Goal: Task Accomplishment & Management: Complete application form

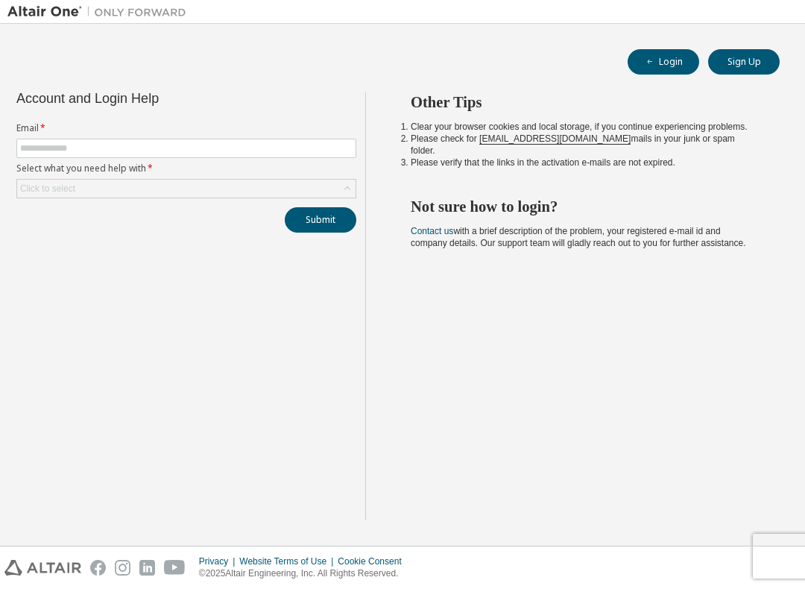
click at [160, 130] on label "Email *" at bounding box center [186, 128] width 340 height 12
click at [181, 154] on input "text" at bounding box center [186, 148] width 332 height 12
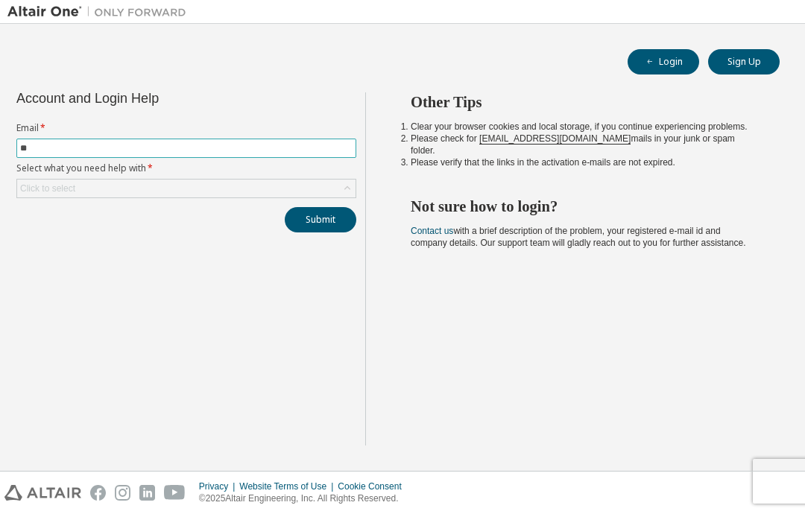
type input "*"
type input "**********"
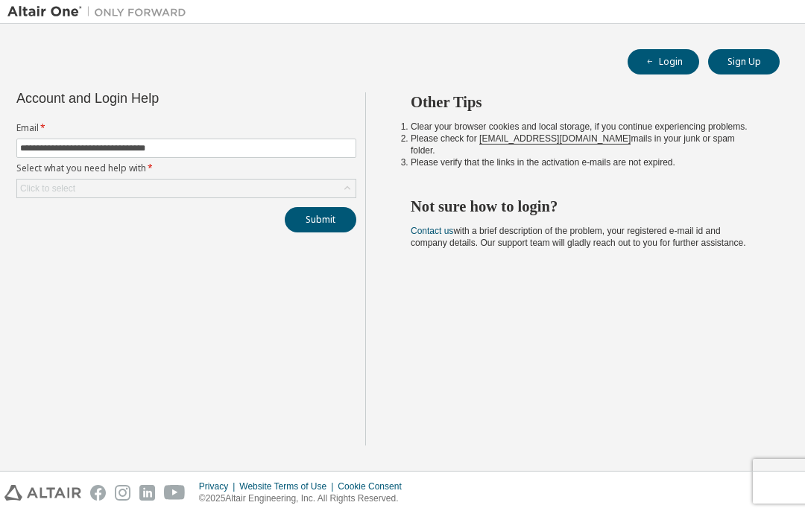
click at [42, 189] on div "Click to select" at bounding box center [47, 189] width 55 height 12
click at [49, 329] on div "**********" at bounding box center [186, 268] width 358 height 353
click at [42, 191] on div "Click to select" at bounding box center [47, 189] width 55 height 12
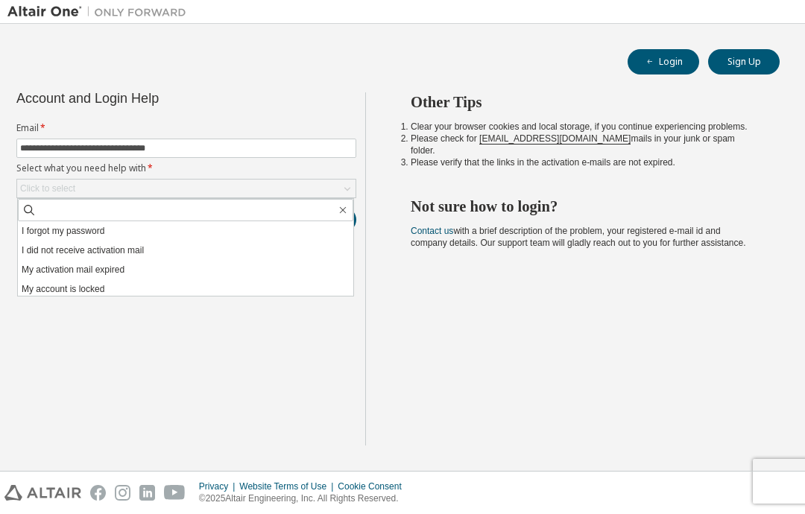
click at [40, 227] on li "I forgot my password" at bounding box center [185, 230] width 335 height 19
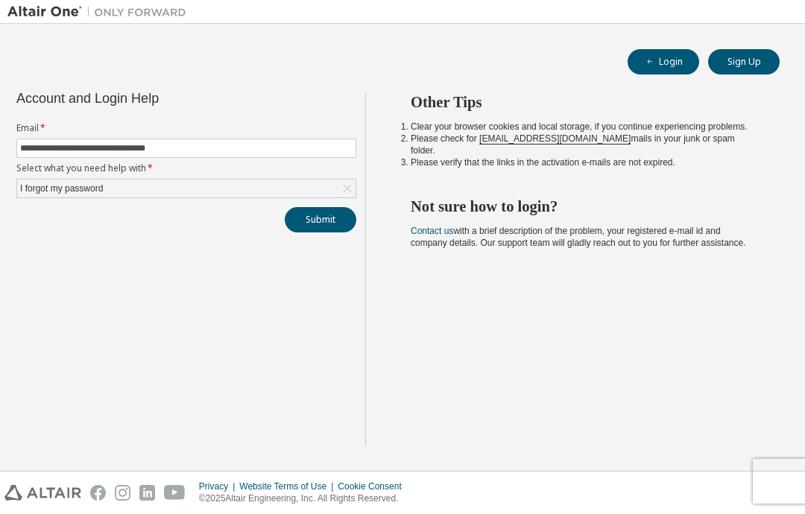
click at [295, 209] on button "Submit" at bounding box center [321, 219] width 72 height 25
click at [125, 186] on div "I forgot my password" at bounding box center [186, 189] width 338 height 18
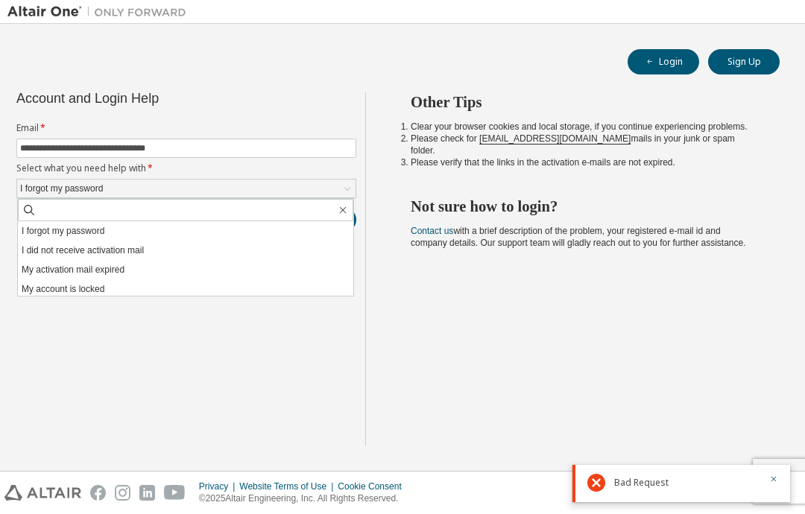
click at [29, 253] on li "I did not receive activation mail" at bounding box center [185, 250] width 335 height 19
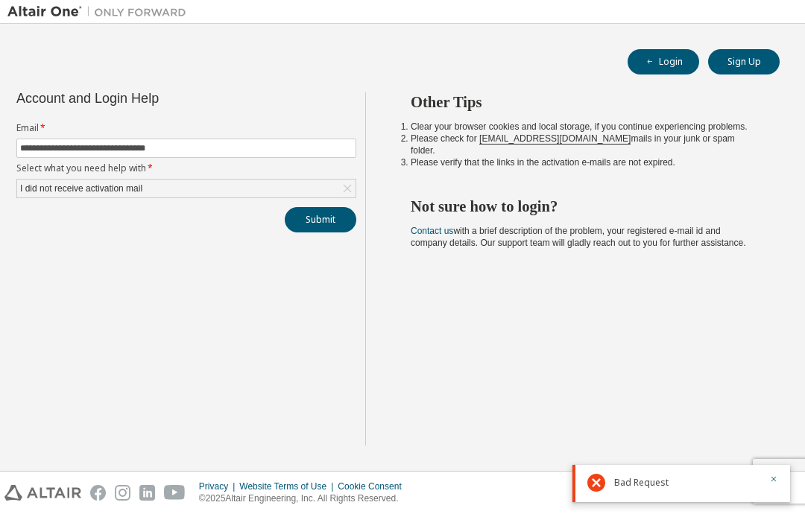
click at [303, 227] on button "Submit" at bounding box center [321, 219] width 72 height 25
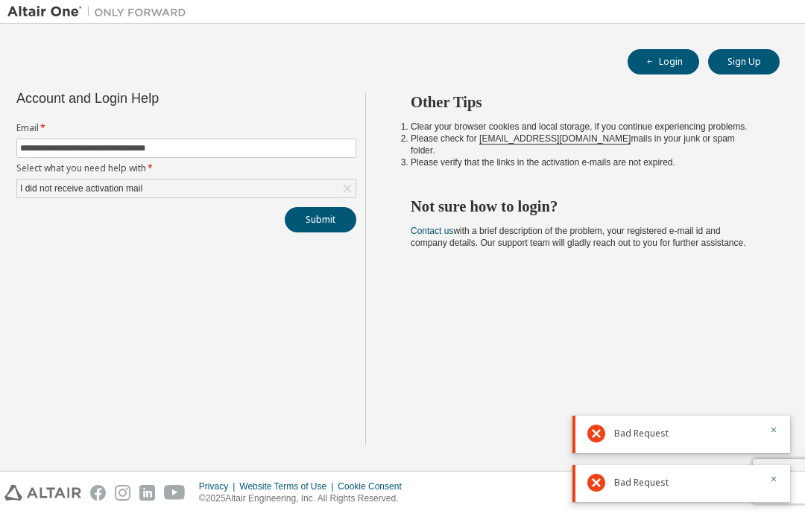
click at [774, 422] on div "Bad Request" at bounding box center [681, 434] width 218 height 37
click at [777, 424] on div "Bad Request" at bounding box center [681, 434] width 218 height 37
click at [777, 427] on icon "button" at bounding box center [773, 430] width 9 height 9
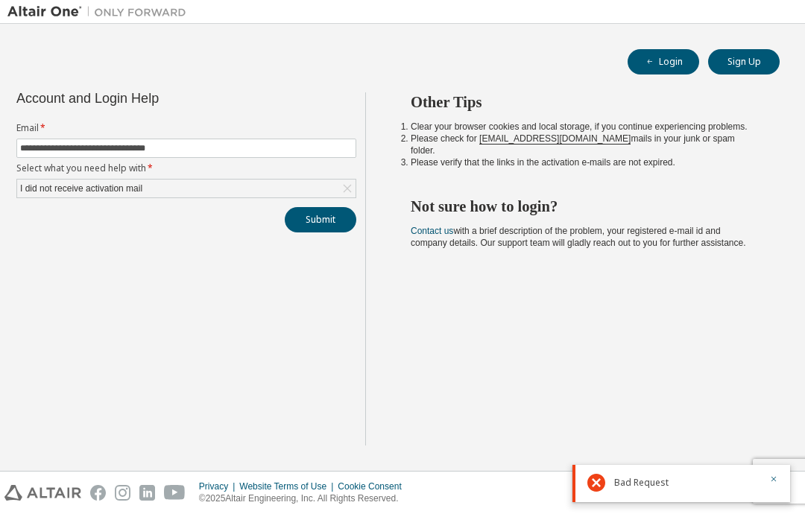
click at [771, 484] on button "button" at bounding box center [773, 480] width 9 height 13
click at [729, 68] on button "Sign Up" at bounding box center [744, 61] width 72 height 25
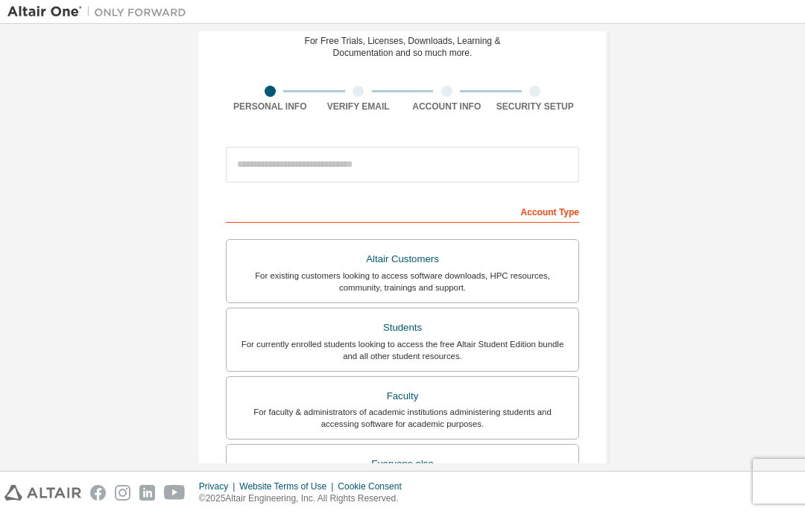
scroll to position [44, 0]
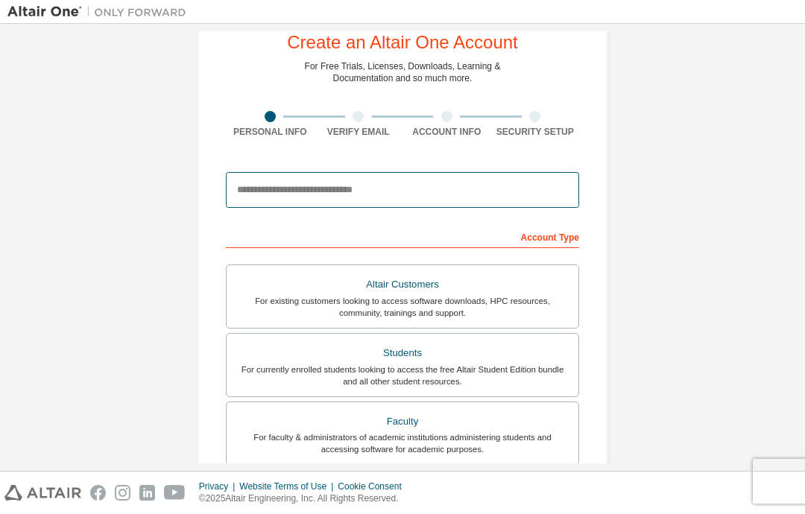
click at [526, 198] on input "email" at bounding box center [402, 190] width 353 height 36
type input "**********"
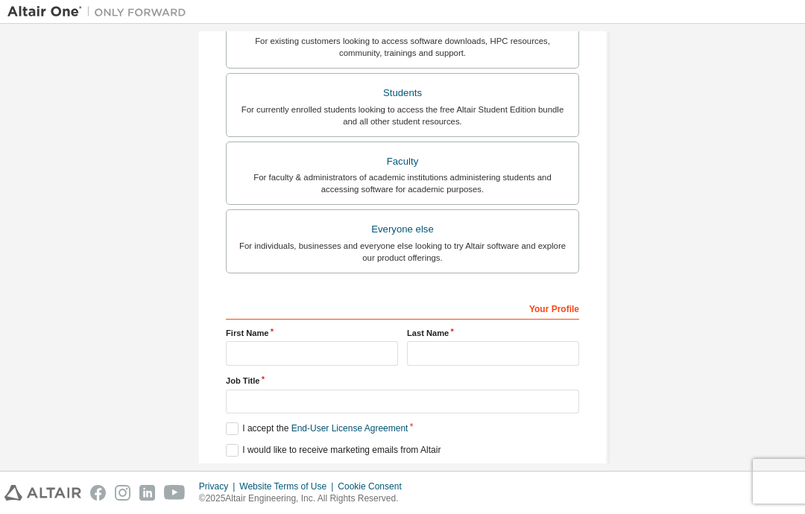
scroll to position [303, 0]
click at [247, 356] on input "text" at bounding box center [312, 354] width 172 height 25
type input "******"
click at [489, 359] on input "text" at bounding box center [493, 354] width 172 height 25
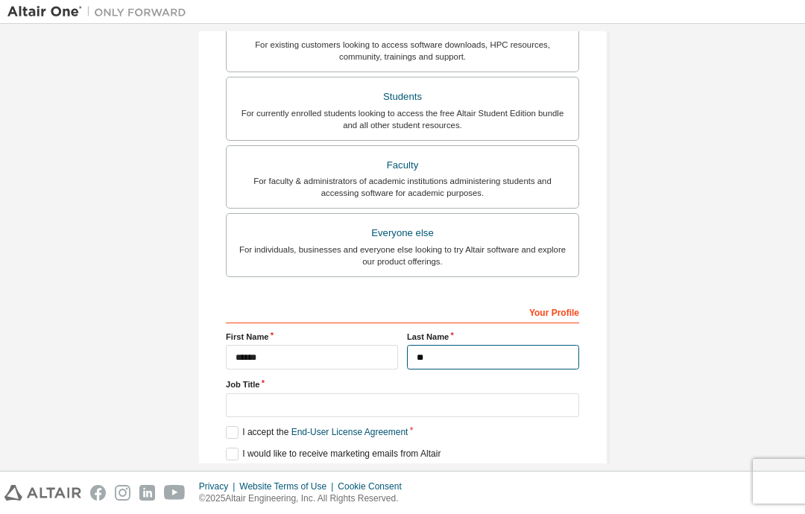
type input "*"
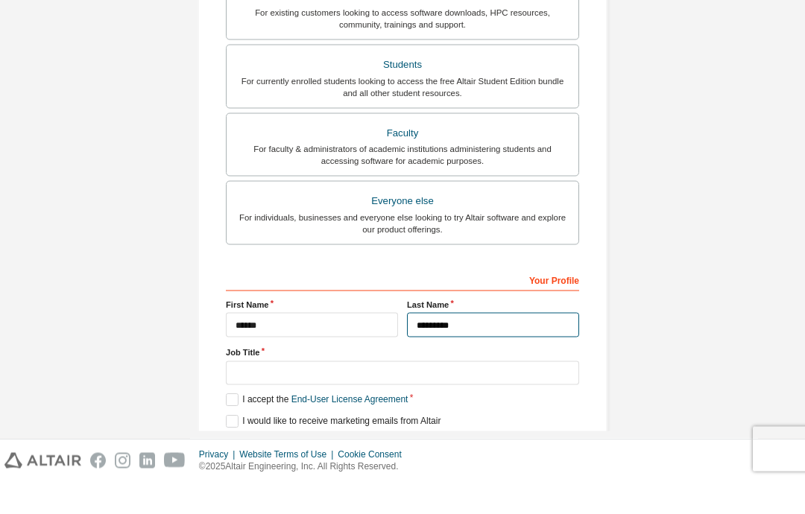
type input "*********"
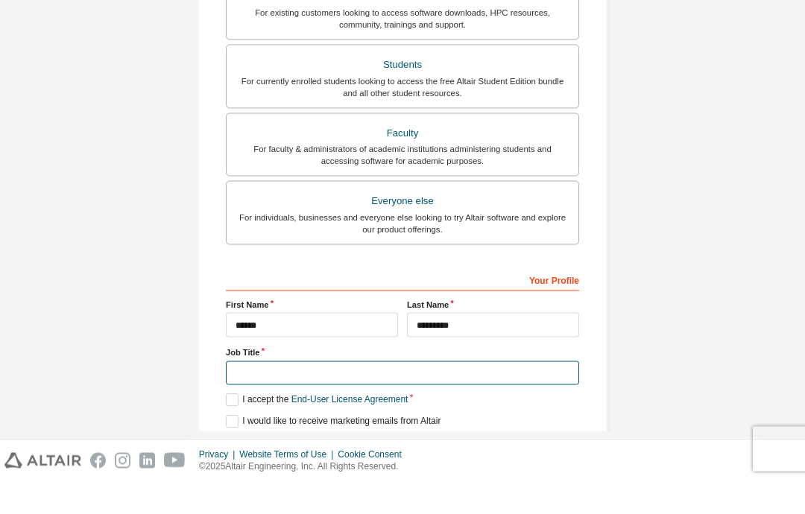
click at [531, 394] on input "text" at bounding box center [402, 406] width 353 height 25
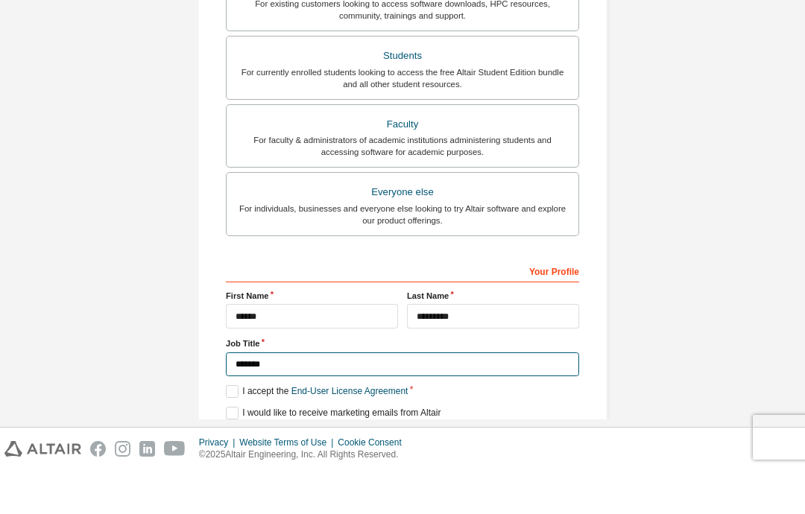
type input "*******"
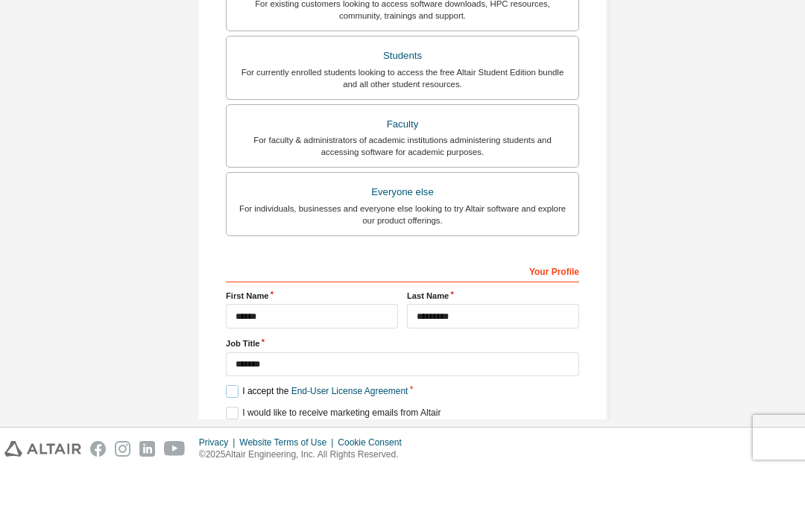
click at [236, 429] on label "I accept the End-User License Agreement" at bounding box center [317, 435] width 182 height 13
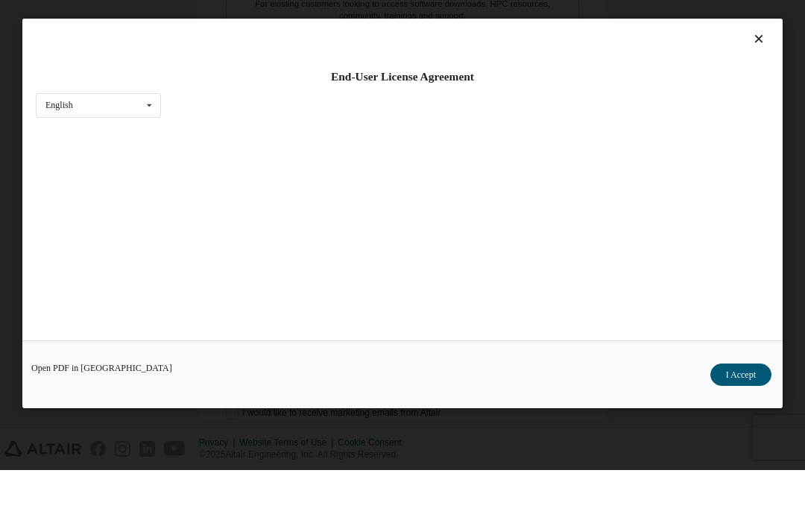
click at [233, 414] on div "Open PDF in New Tab I Accept" at bounding box center [402, 419] width 760 height 68
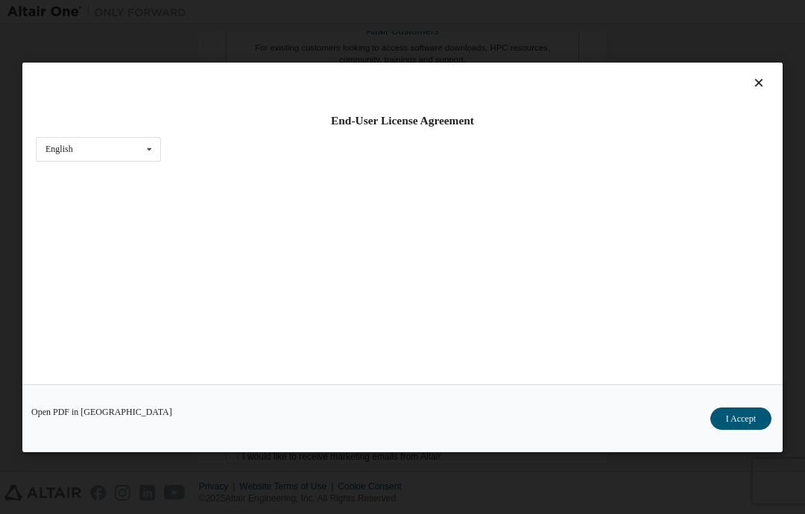
click at [747, 428] on div "Open PDF in New Tab I Accept" at bounding box center [402, 419] width 760 height 68
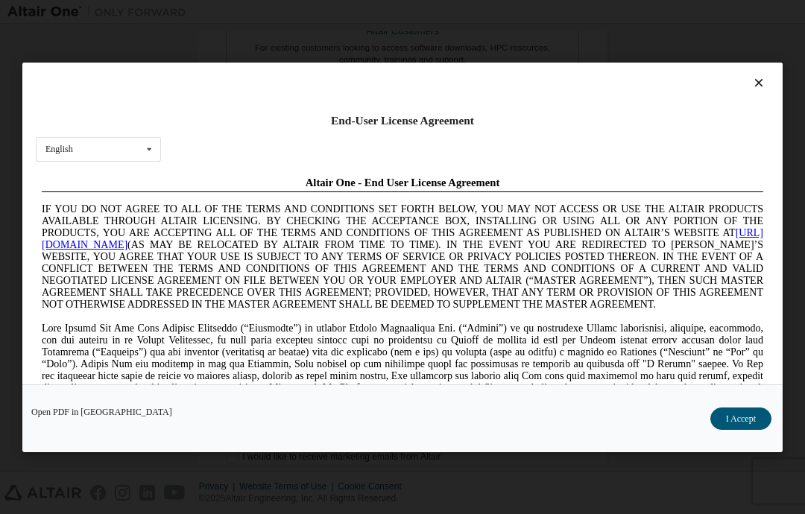
scroll to position [0, 0]
click at [739, 430] on button "I Accept" at bounding box center [740, 419] width 61 height 22
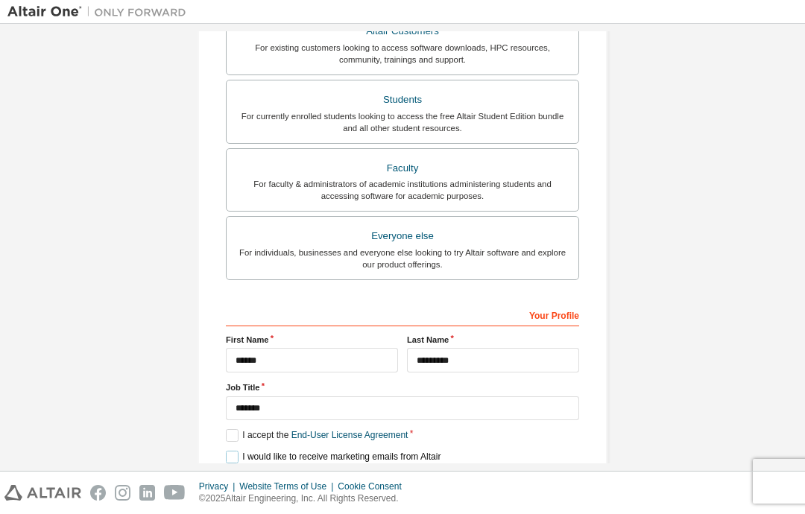
click at [239, 451] on label "I would like to receive marketing emails from Altair" at bounding box center [333, 457] width 215 height 13
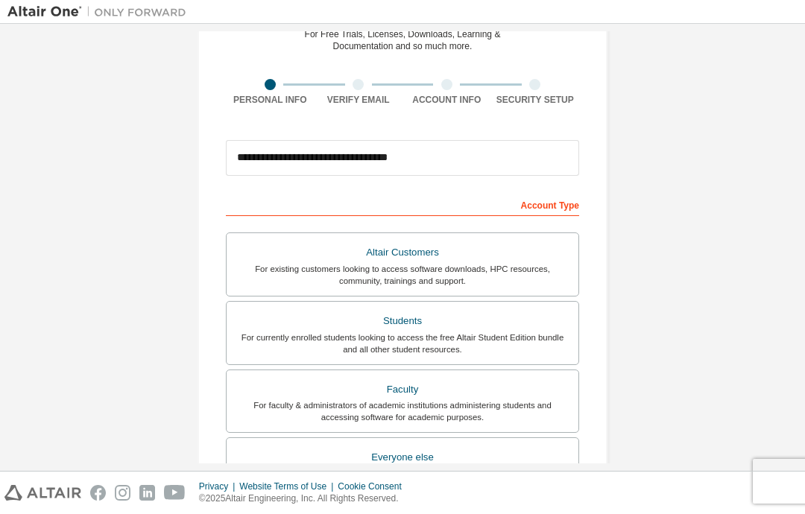
click at [547, 311] on div "Students" at bounding box center [403, 321] width 334 height 21
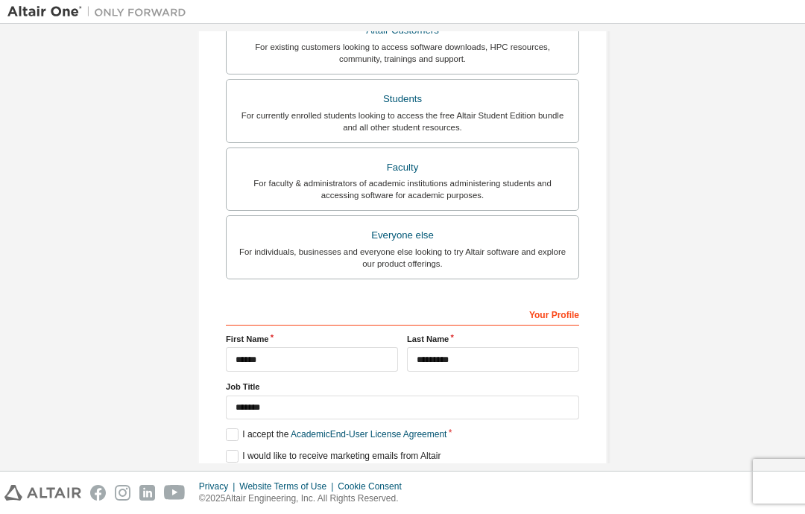
scroll to position [297, 0]
click at [236, 429] on label "I accept the Academic End-User License Agreement" at bounding box center [336, 435] width 221 height 13
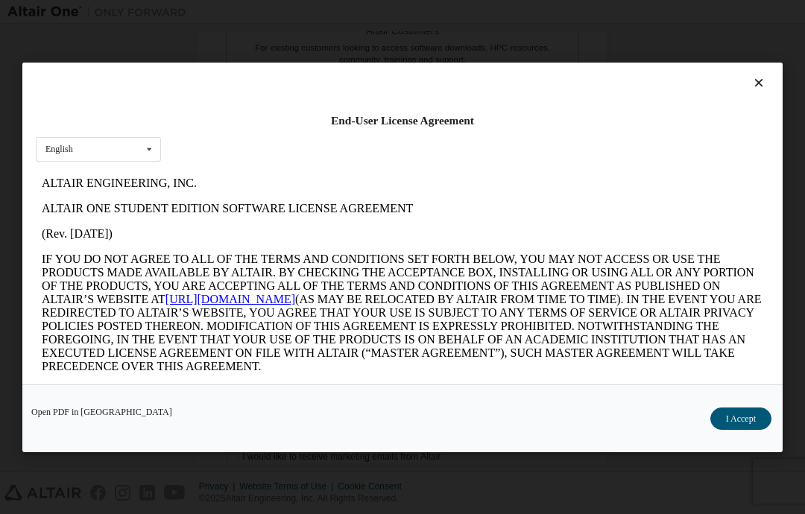
scroll to position [0, 0]
click at [752, 76] on icon at bounding box center [759, 82] width 16 height 13
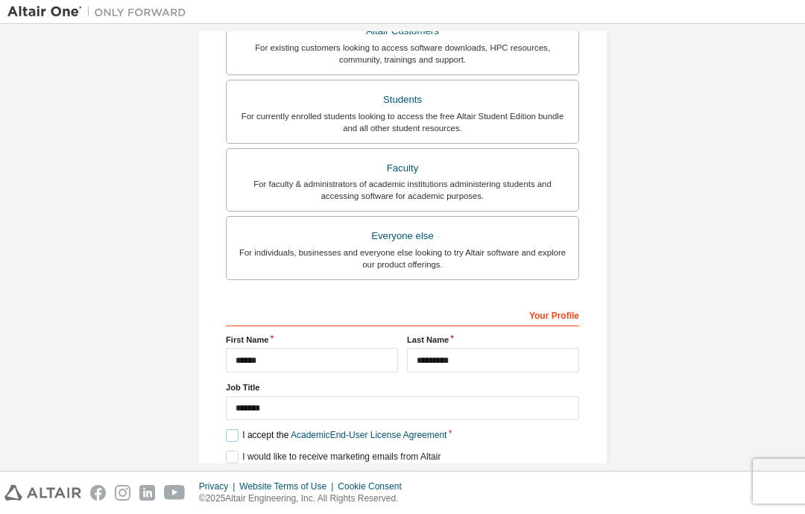
click at [229, 429] on label "I accept the Academic End-User License Agreement" at bounding box center [336, 435] width 221 height 13
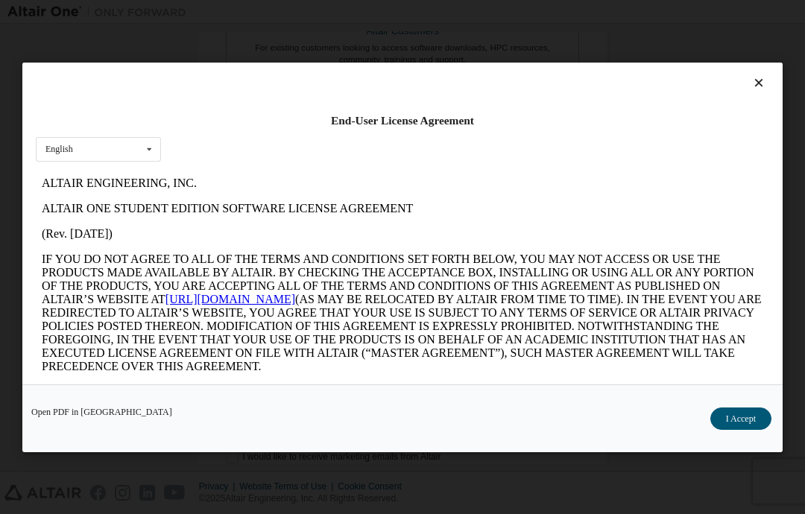
click at [760, 76] on icon at bounding box center [759, 82] width 16 height 13
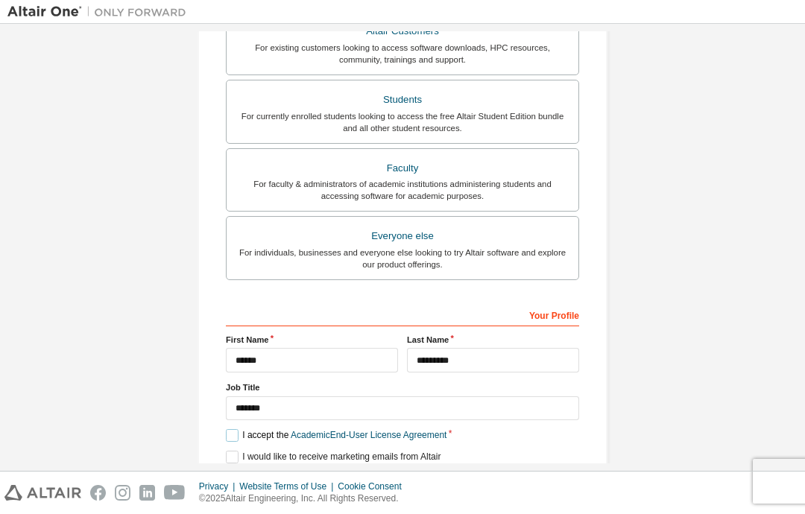
click at [235, 429] on label "I accept the Academic End-User License Agreement" at bounding box center [336, 435] width 221 height 13
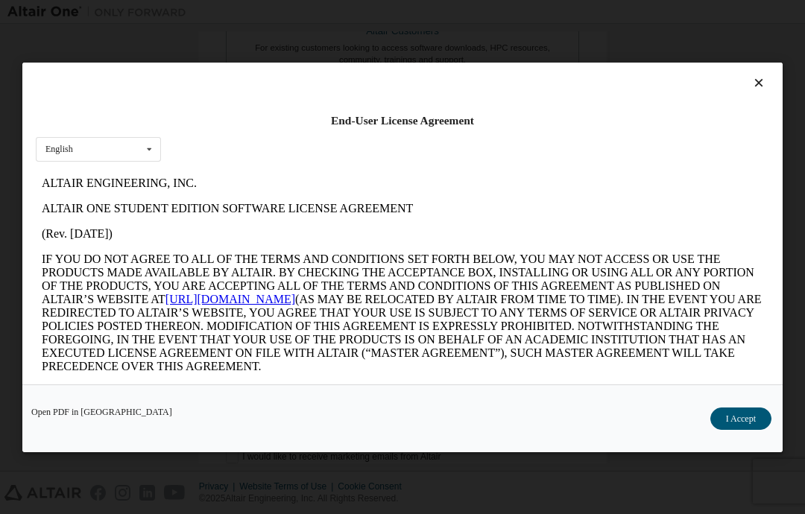
click at [724, 430] on button "I Accept" at bounding box center [740, 419] width 61 height 22
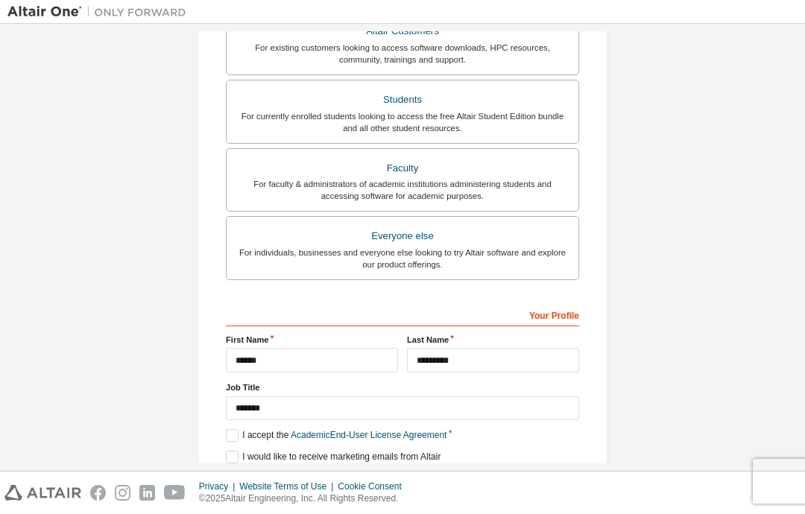
click at [418, 473] on button "Next" at bounding box center [401, 484] width 67 height 22
